Goal: Task Accomplishment & Management: Use online tool/utility

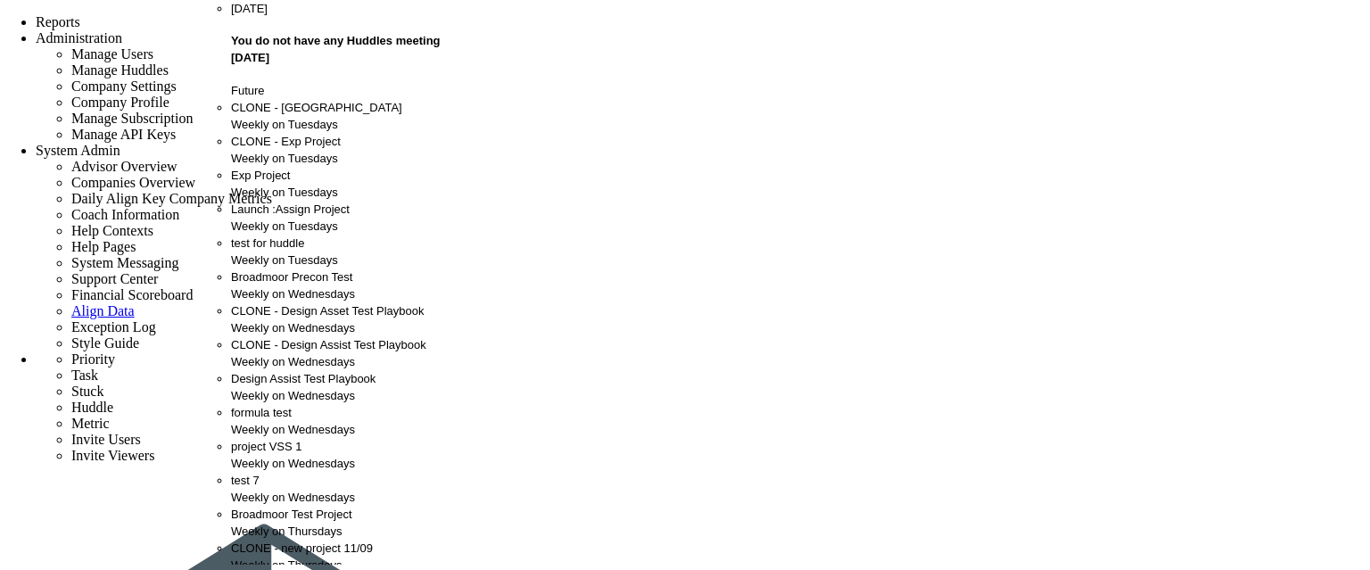
scroll to position [843, 0]
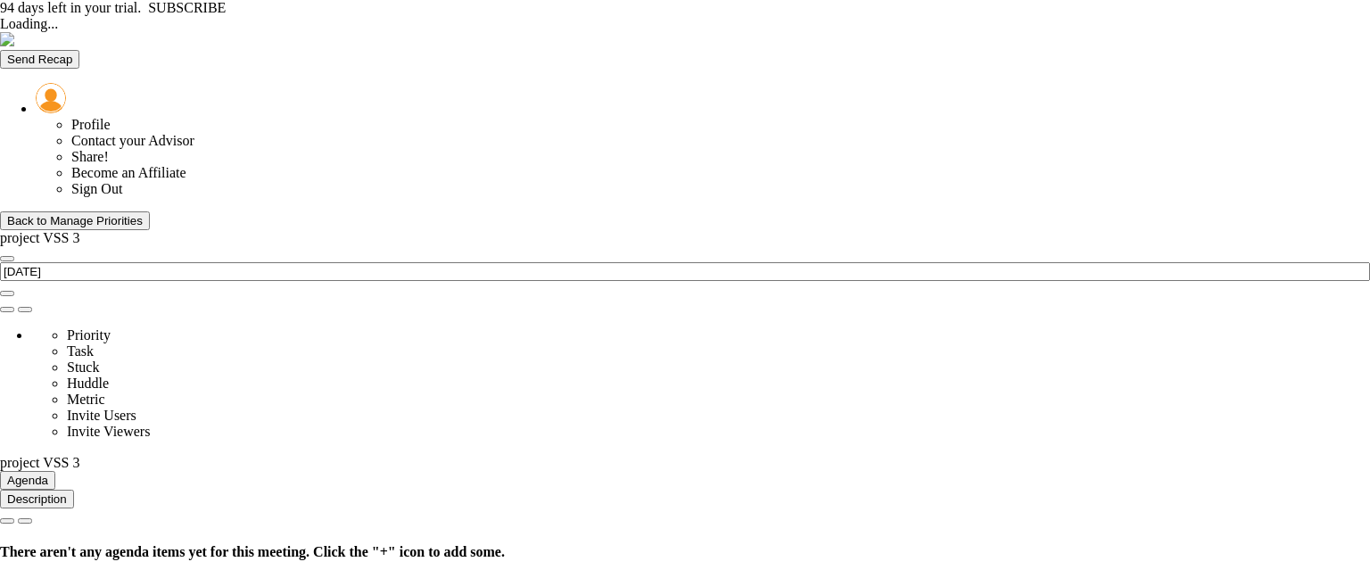
type input "[DATE]"
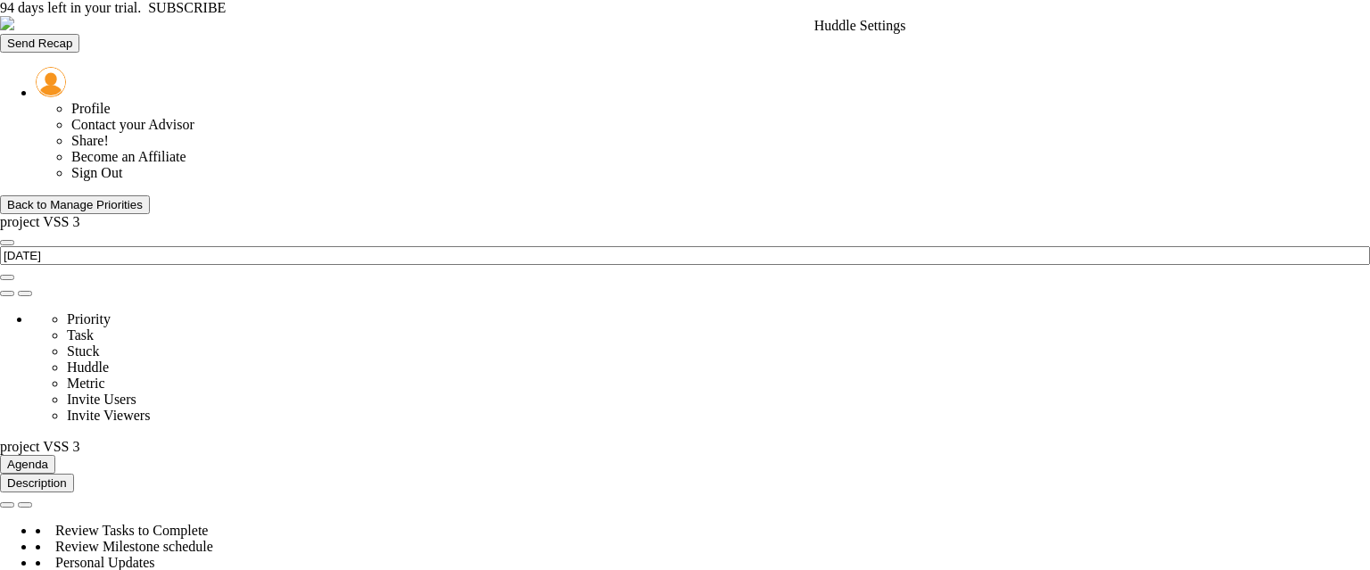
click at [7, 293] on span at bounding box center [7, 293] width 0 height 0
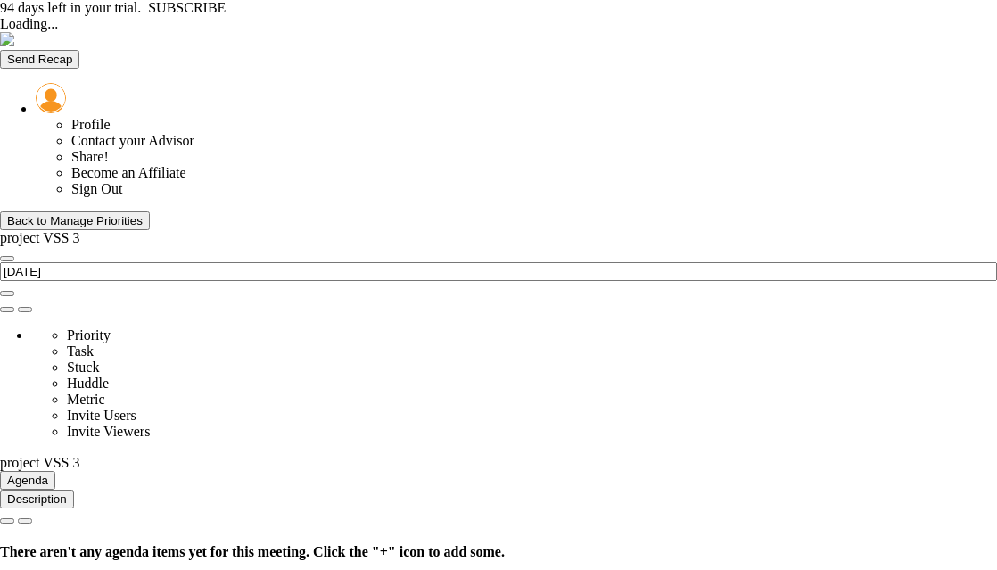
type input "[DATE]"
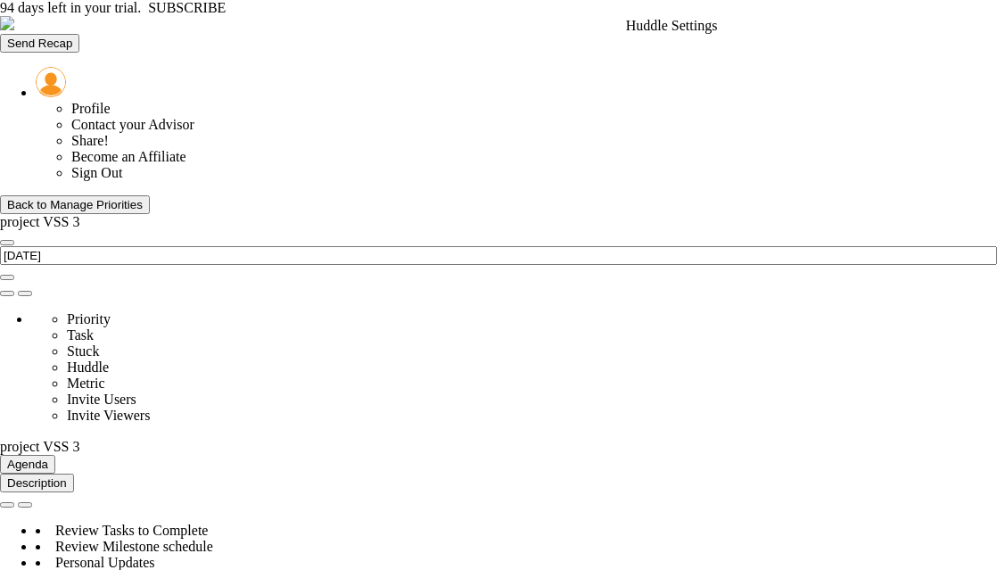
click at [7, 293] on span at bounding box center [7, 293] width 0 height 0
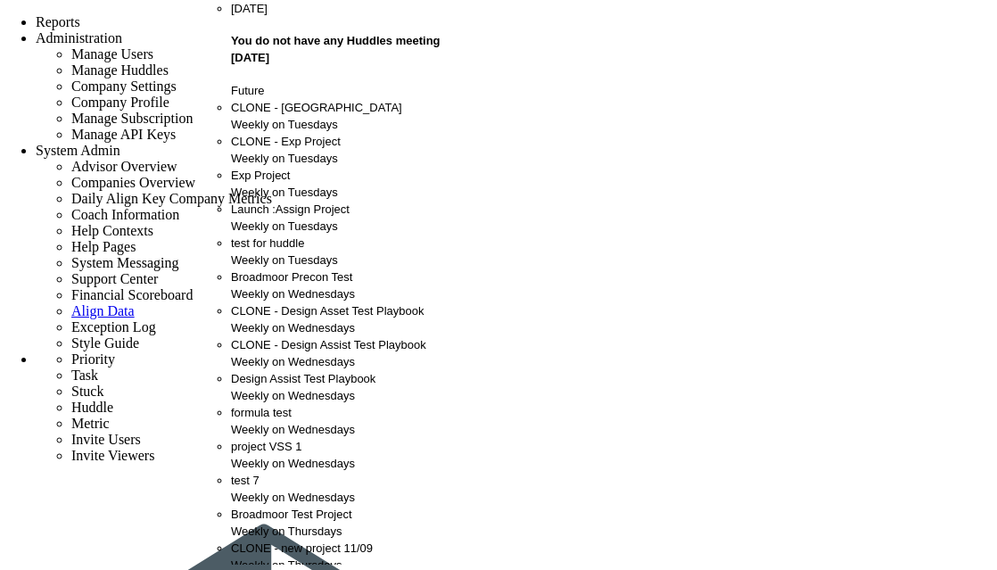
scroll to position [843, 0]
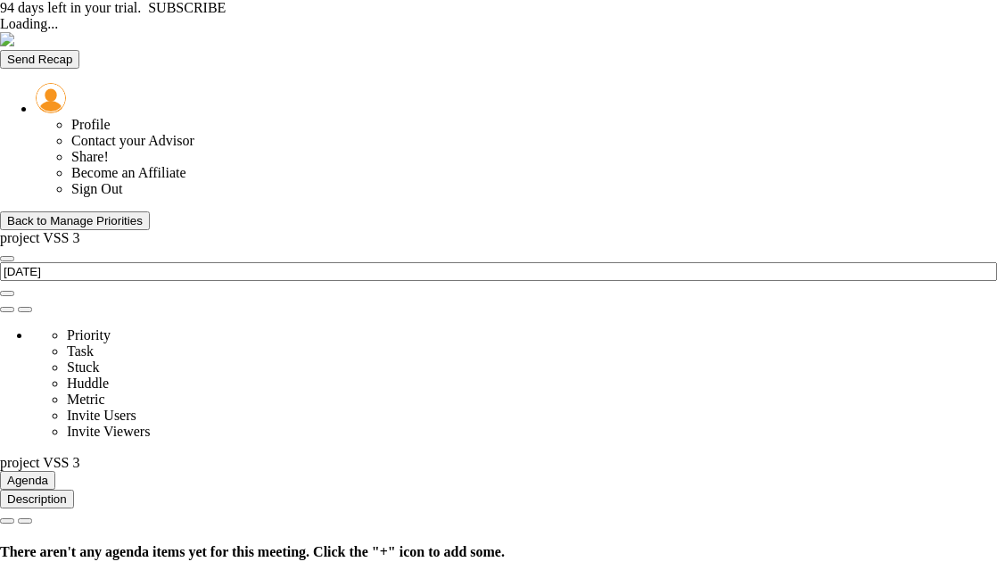
type input "[DATE]"
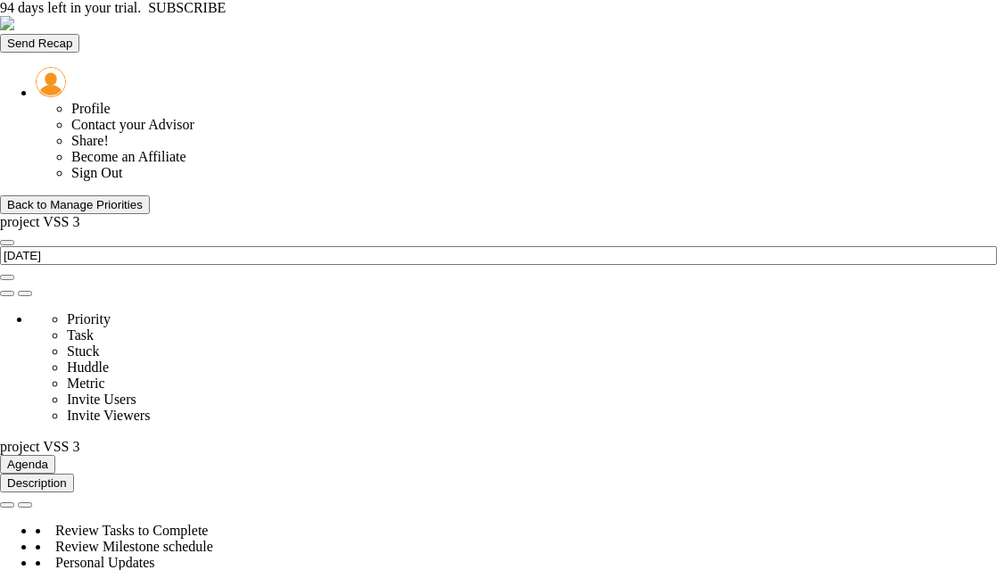
scroll to position [891729, 891638]
click at [7, 293] on span at bounding box center [7, 293] width 0 height 0
type input "project VSS 3"
type input "[PERSON_NAME]"
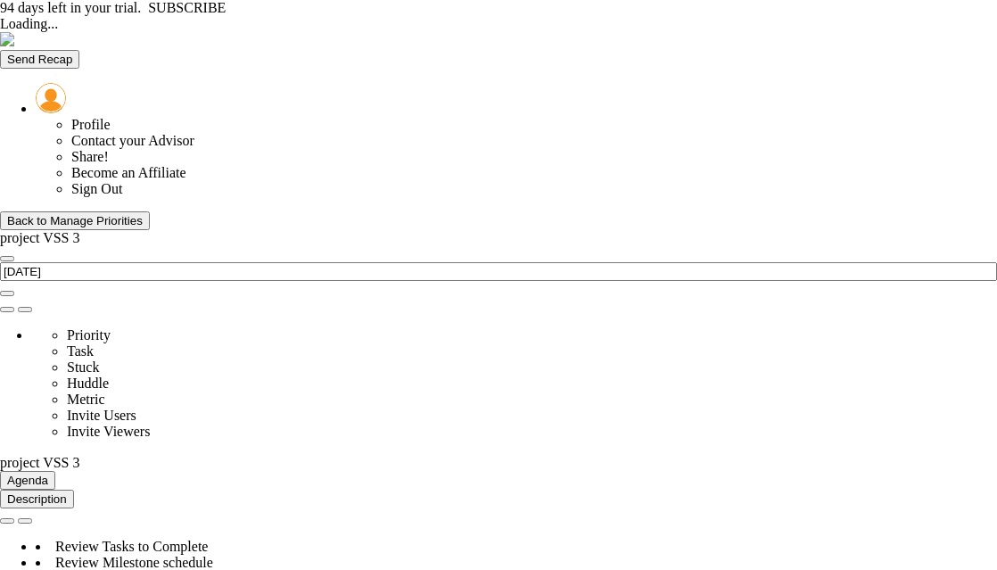
type input "[DATE]"
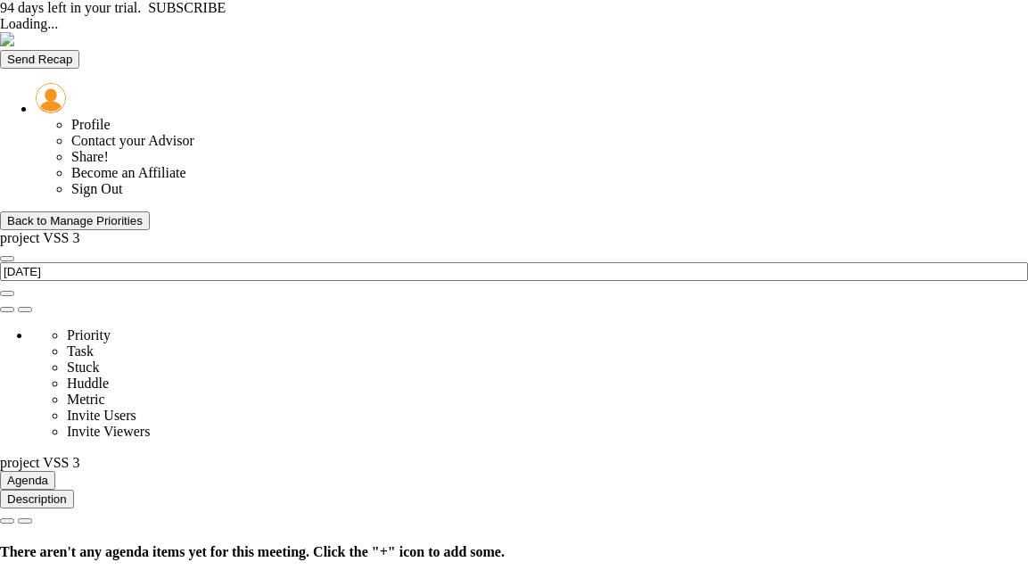
type input "[DATE]"
